Goal: Check status: Check status

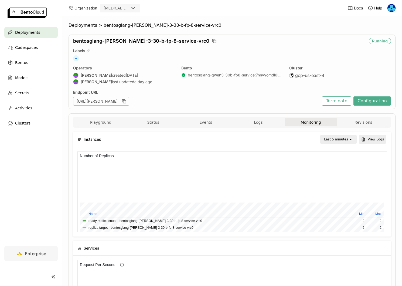
scroll to position [81, 102]
